Goal: Transaction & Acquisition: Download file/media

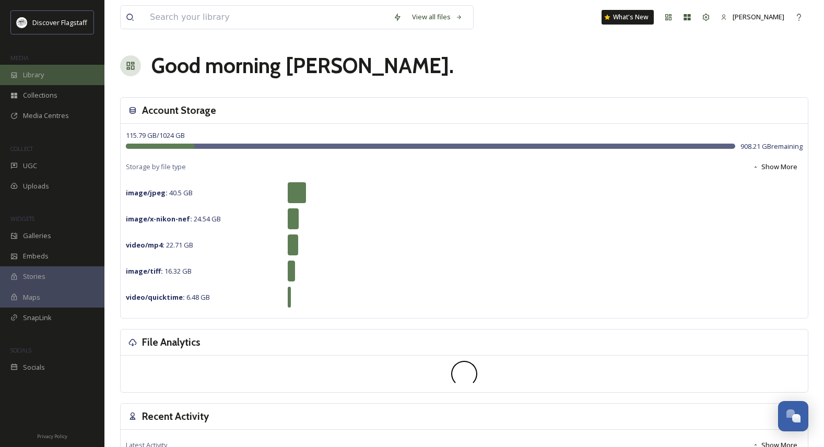
click at [45, 83] on div "Library" at bounding box center [52, 75] width 104 height 20
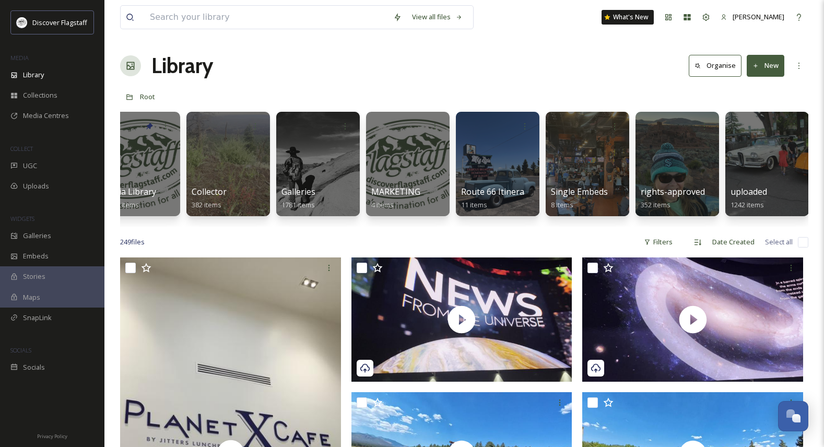
scroll to position [0, 30]
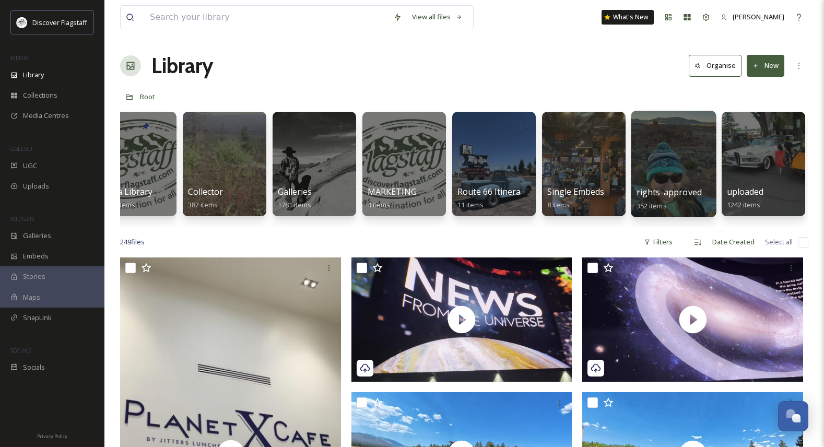
click at [686, 172] on div at bounding box center [673, 164] width 85 height 107
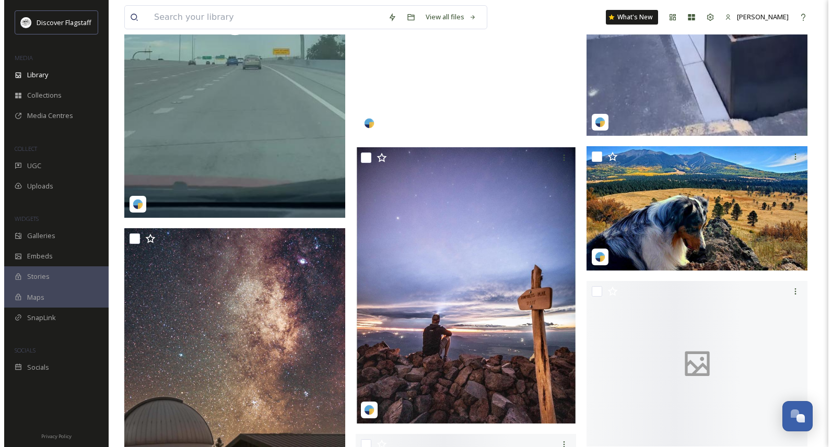
scroll to position [12671, 0]
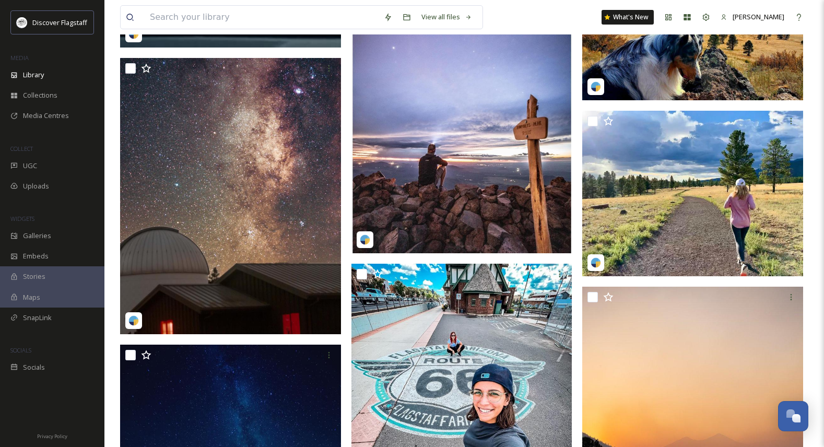
click at [458, 196] on img at bounding box center [462, 115] width 221 height 276
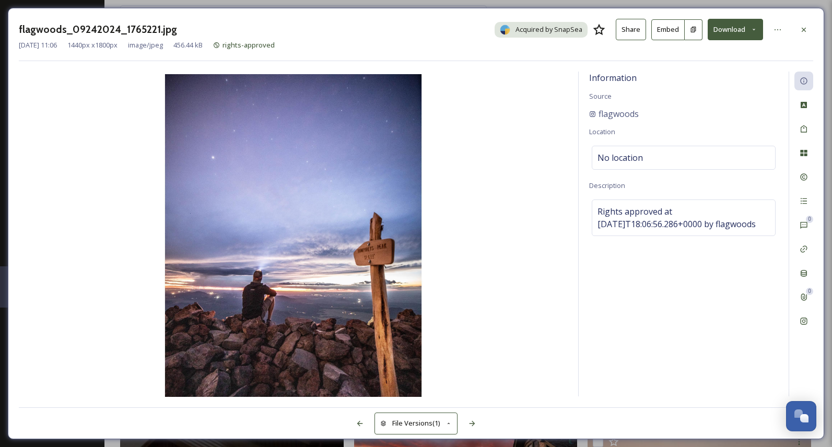
click at [743, 28] on button "Download" at bounding box center [735, 29] width 55 height 21
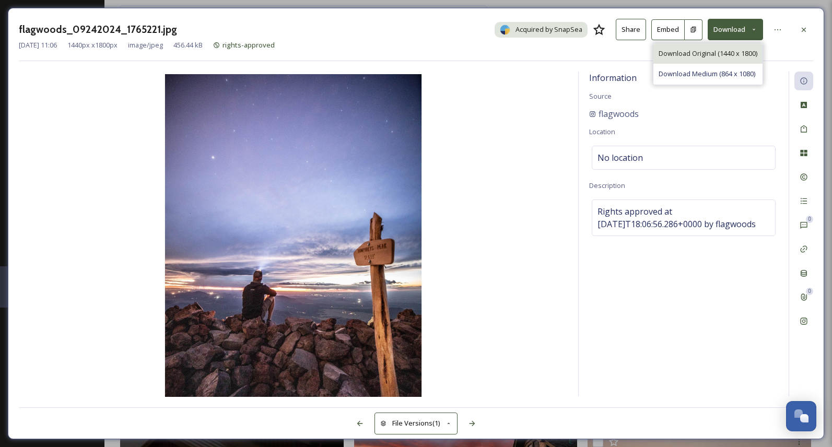
click at [708, 48] on div "Download Original (1440 x 1800)" at bounding box center [708, 53] width 109 height 20
